Goal: Check status: Check status

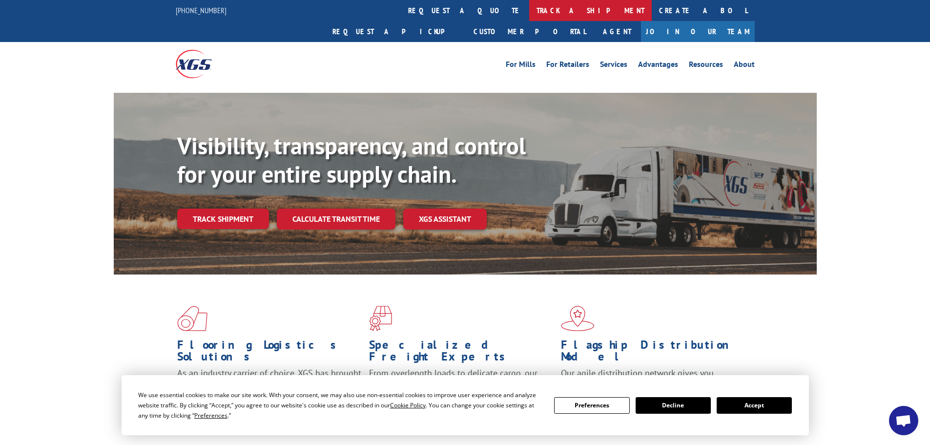
click at [529, 12] on link "track a shipment" at bounding box center [590, 10] width 123 height 21
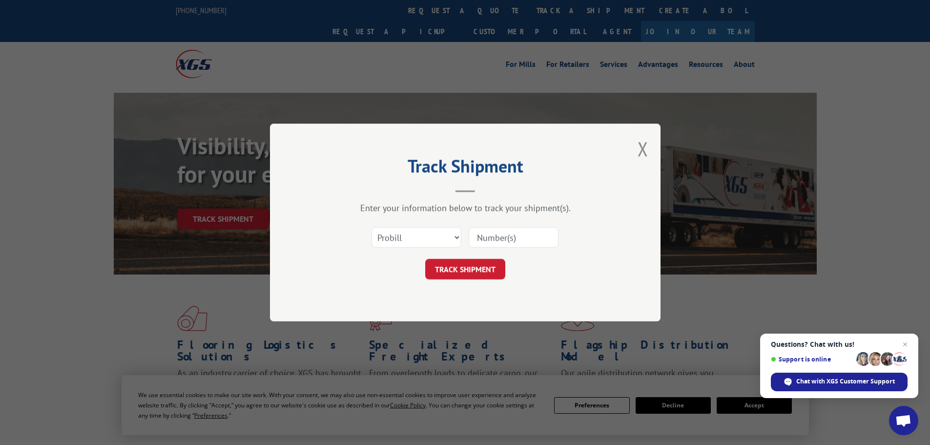
click at [502, 233] on input at bounding box center [514, 237] width 90 height 20
click at [428, 239] on select "Select category... Probill BOL PO" at bounding box center [416, 237] width 90 height 20
select select "po"
click at [371, 227] on select "Select category... Probill BOL PO" at bounding box center [416, 237] width 90 height 20
click at [500, 242] on input at bounding box center [514, 237] width 90 height 20
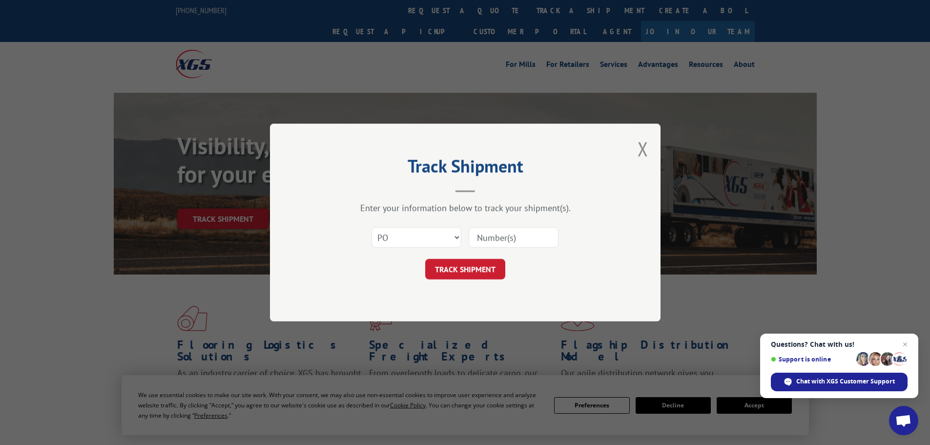
click at [490, 231] on input at bounding box center [514, 237] width 90 height 20
paste input "42554667"
type input "42554667"
click at [471, 274] on button "TRACK SHIPMENT" at bounding box center [465, 269] width 80 height 20
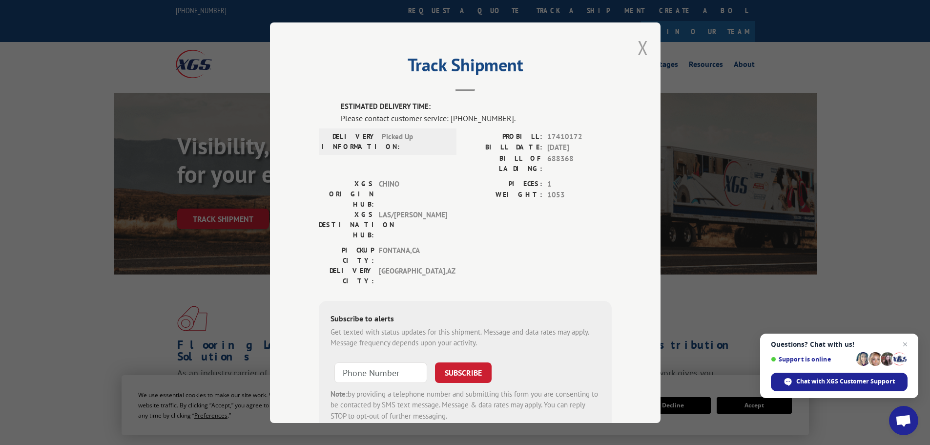
click at [641, 52] on button "Close modal" at bounding box center [642, 48] width 11 height 26
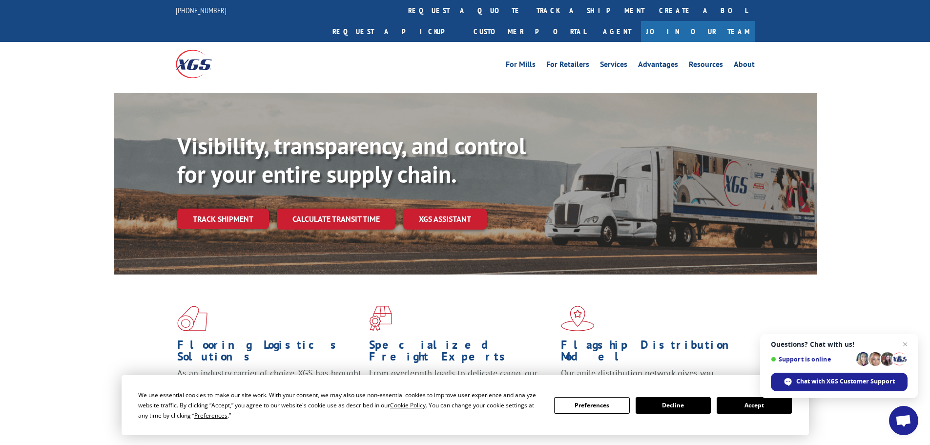
click at [739, 409] on button "Accept" at bounding box center [753, 405] width 75 height 17
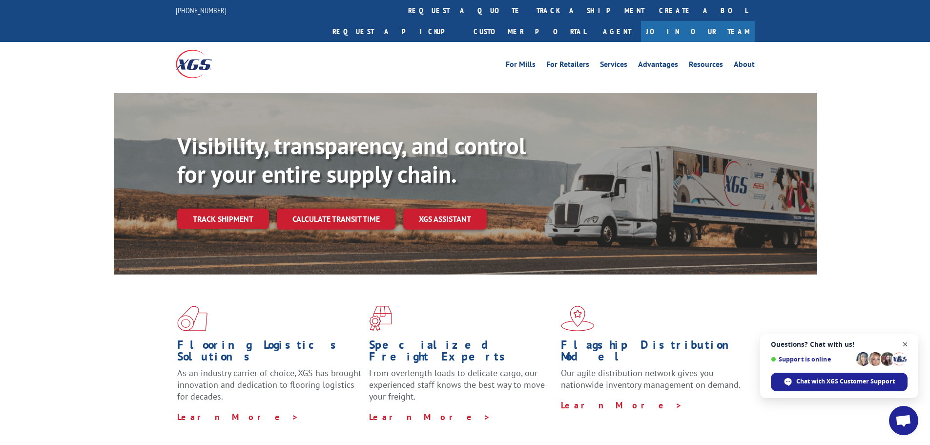
click at [905, 345] on span "Close chat" at bounding box center [905, 344] width 12 height 12
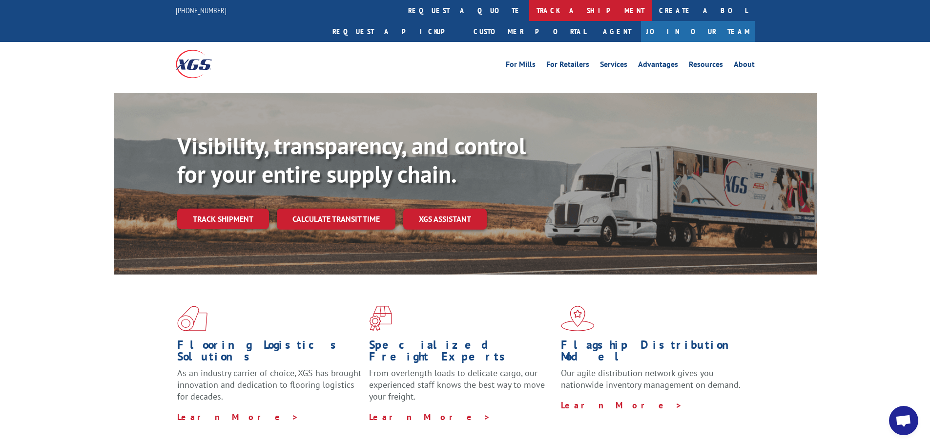
click at [529, 18] on link "track a shipment" at bounding box center [590, 10] width 123 height 21
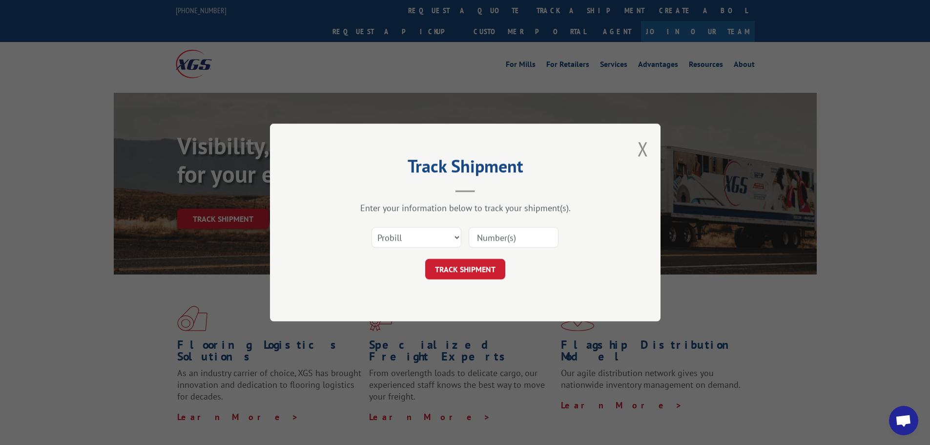
click at [498, 238] on input at bounding box center [514, 237] width 90 height 20
click at [429, 239] on select "Select category... Probill BOL PO" at bounding box center [416, 237] width 90 height 20
select select "po"
click at [371, 227] on select "Select category... Probill BOL PO" at bounding box center [416, 237] width 90 height 20
click at [500, 243] on input at bounding box center [514, 237] width 90 height 20
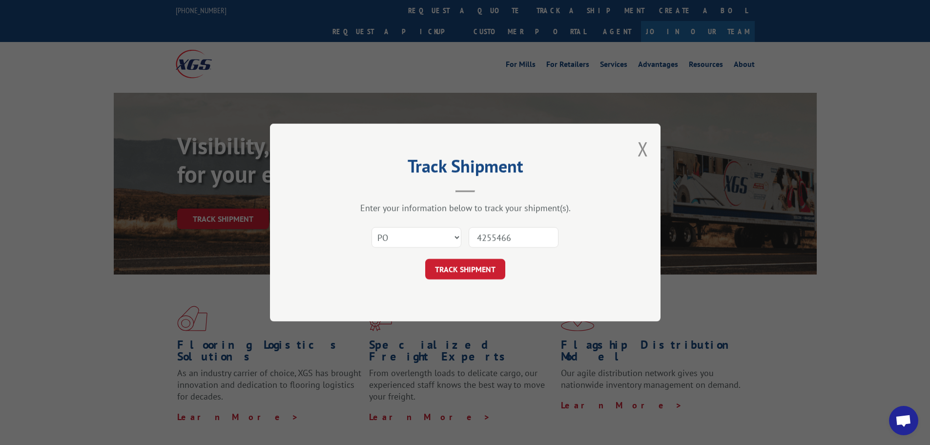
type input "42554667"
click button "TRACK SHIPMENT" at bounding box center [465, 269] width 80 height 20
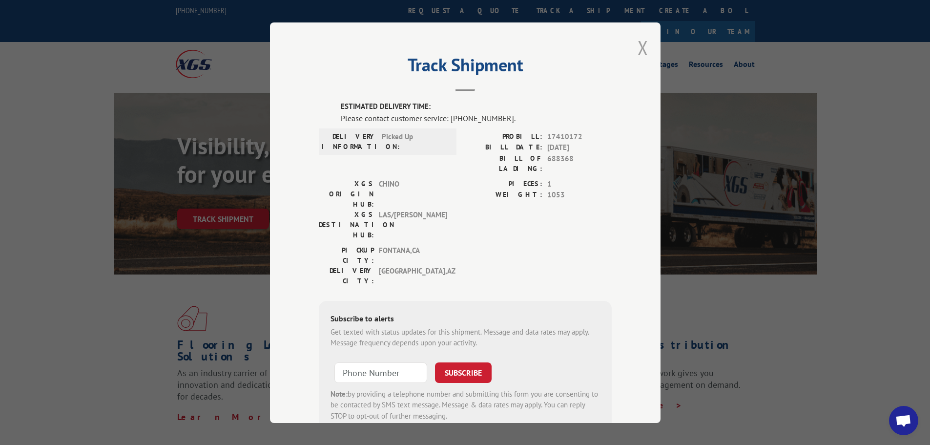
click at [639, 45] on button "Close modal" at bounding box center [642, 48] width 11 height 26
